Goal: Navigation & Orientation: Find specific page/section

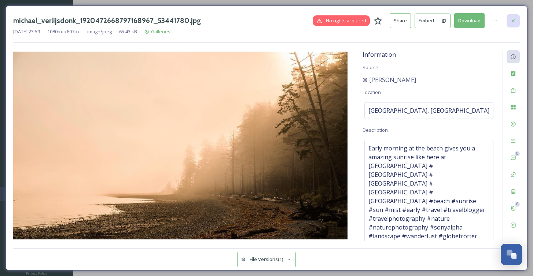
scroll to position [5, 0]
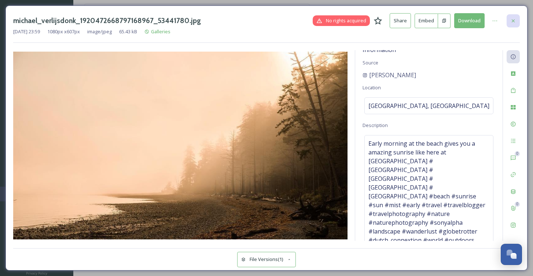
click at [512, 21] on icon at bounding box center [513, 21] width 6 height 6
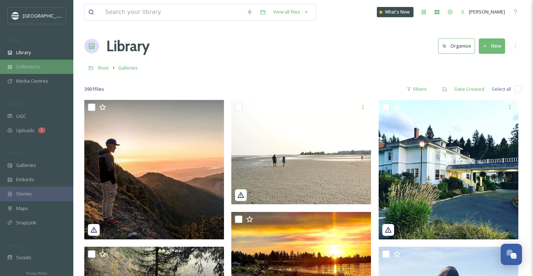
click at [42, 66] on div "Collections" at bounding box center [36, 67] width 73 height 14
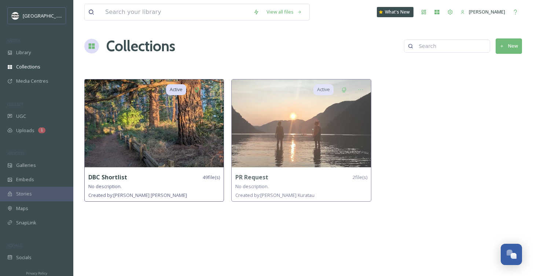
click at [154, 130] on img at bounding box center [154, 124] width 139 height 88
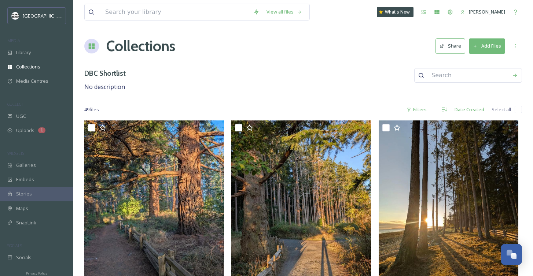
click at [92, 108] on span "49 file s" at bounding box center [91, 109] width 15 height 7
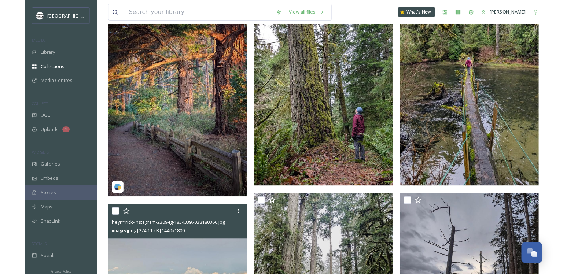
scroll to position [303, 0]
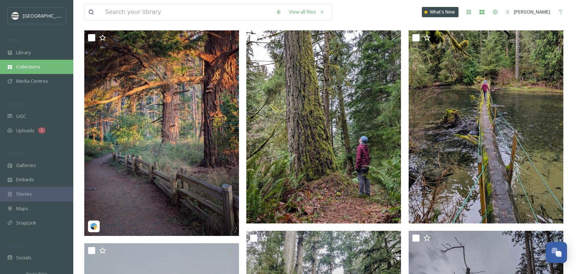
click at [34, 61] on div "Collections" at bounding box center [36, 67] width 73 height 14
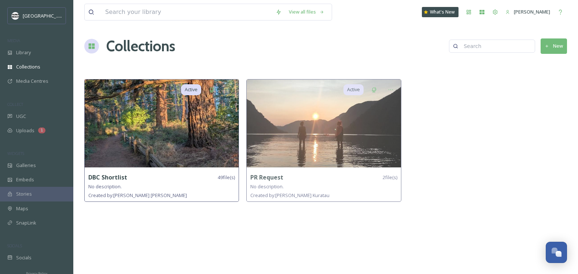
click at [158, 152] on img at bounding box center [162, 124] width 154 height 88
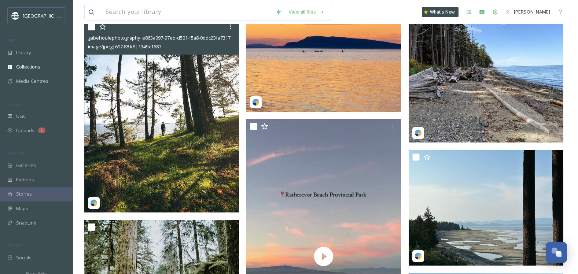
scroll to position [2346, 0]
